Goal: Information Seeking & Learning: Learn about a topic

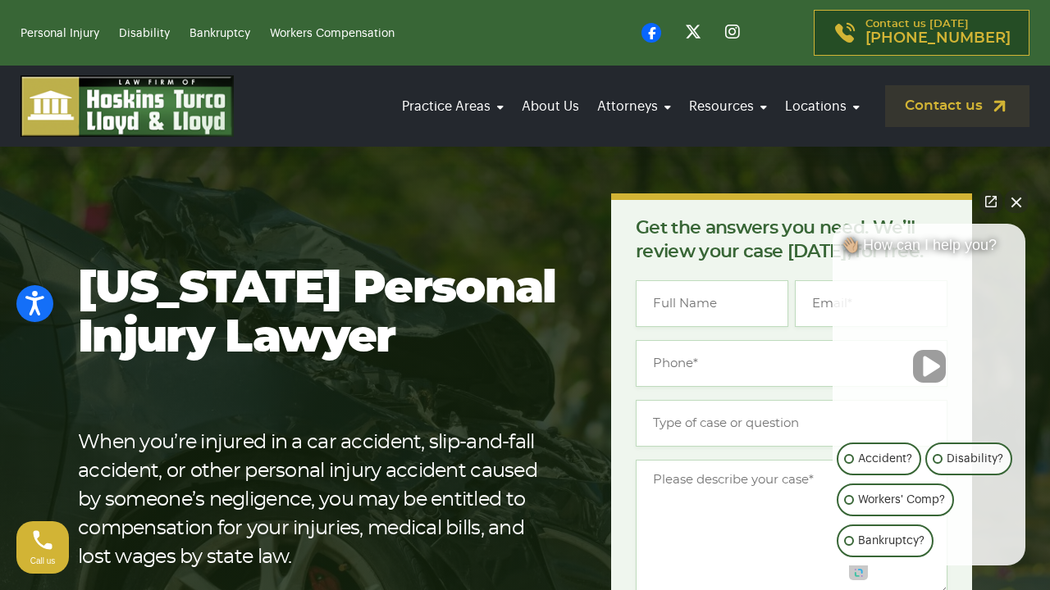
click at [1014, 201] on button "Close Intaker Chat Widget" at bounding box center [1016, 201] width 23 height 23
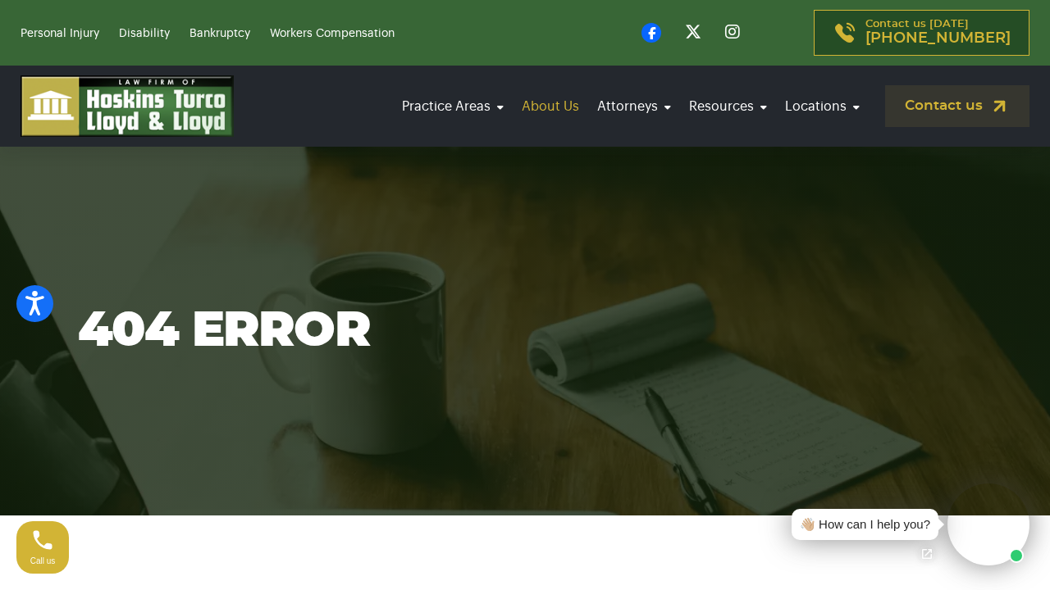
click at [558, 103] on link "About Us" at bounding box center [550, 107] width 67 height 46
